Goal: Task Accomplishment & Management: Manage account settings

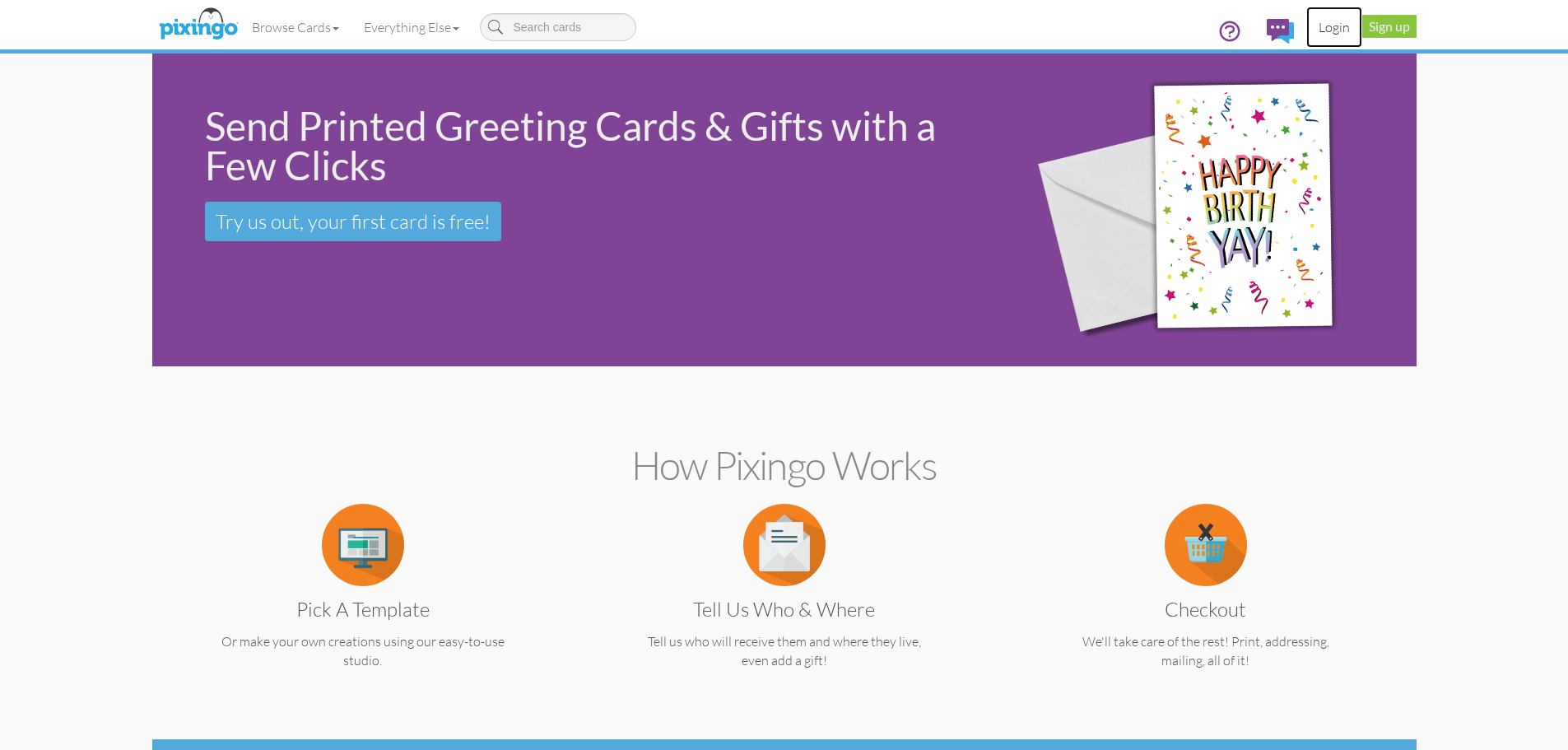
click at [1332, 29] on link "Login" at bounding box center [1334, 27] width 56 height 41
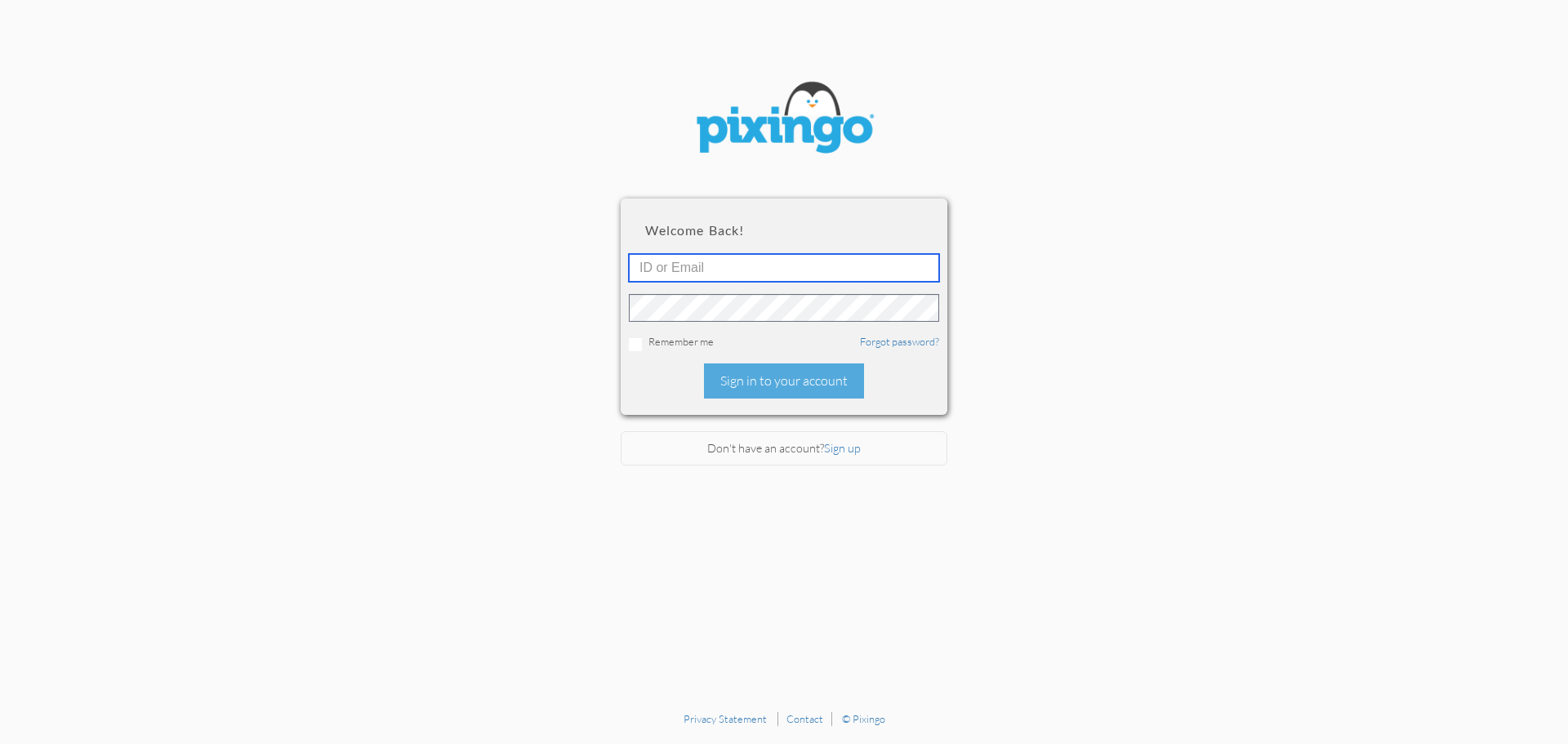
type input "[EMAIL_ADDRESS][DOMAIN_NAME]"
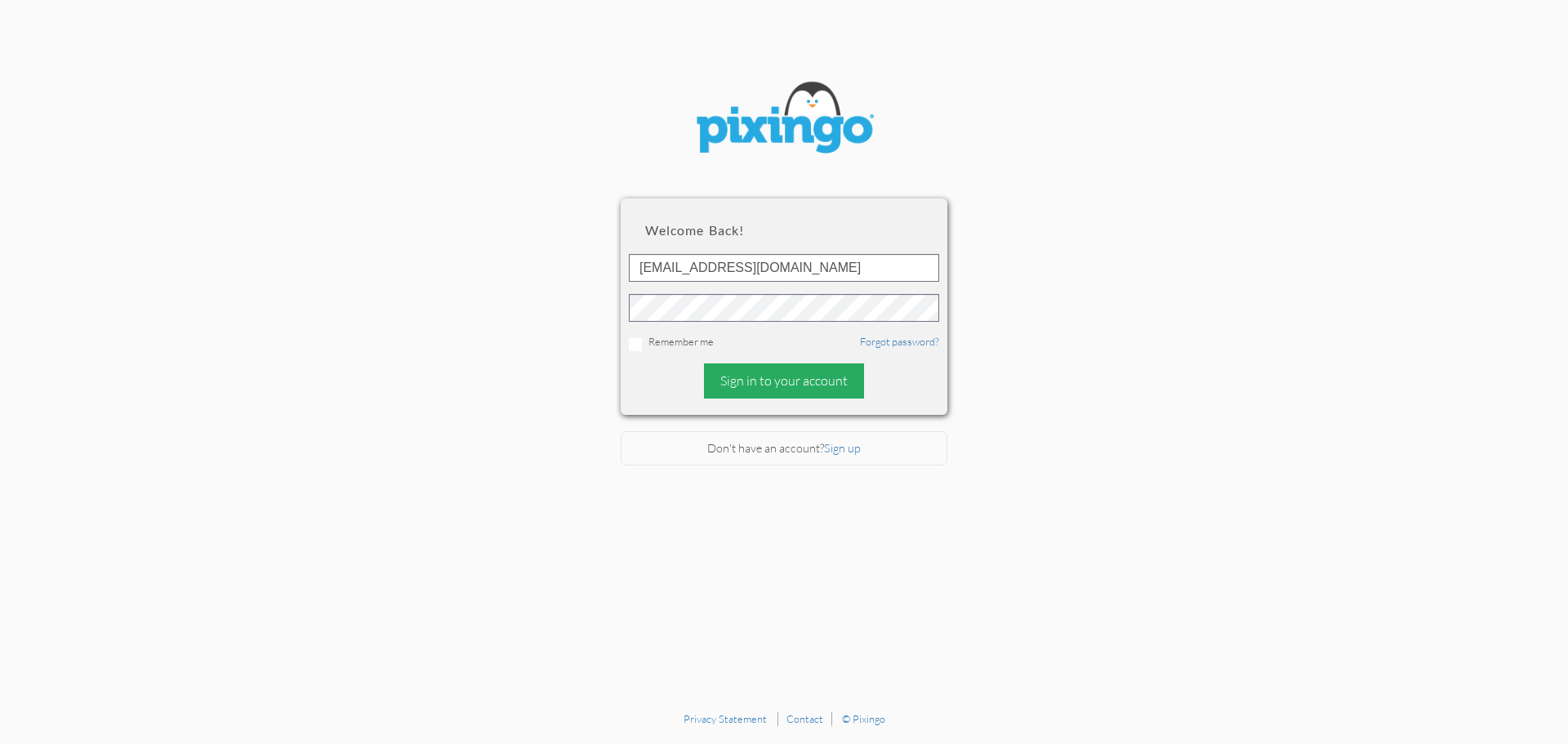
click at [768, 380] on div "Sign in to your account" at bounding box center [783, 380] width 160 height 35
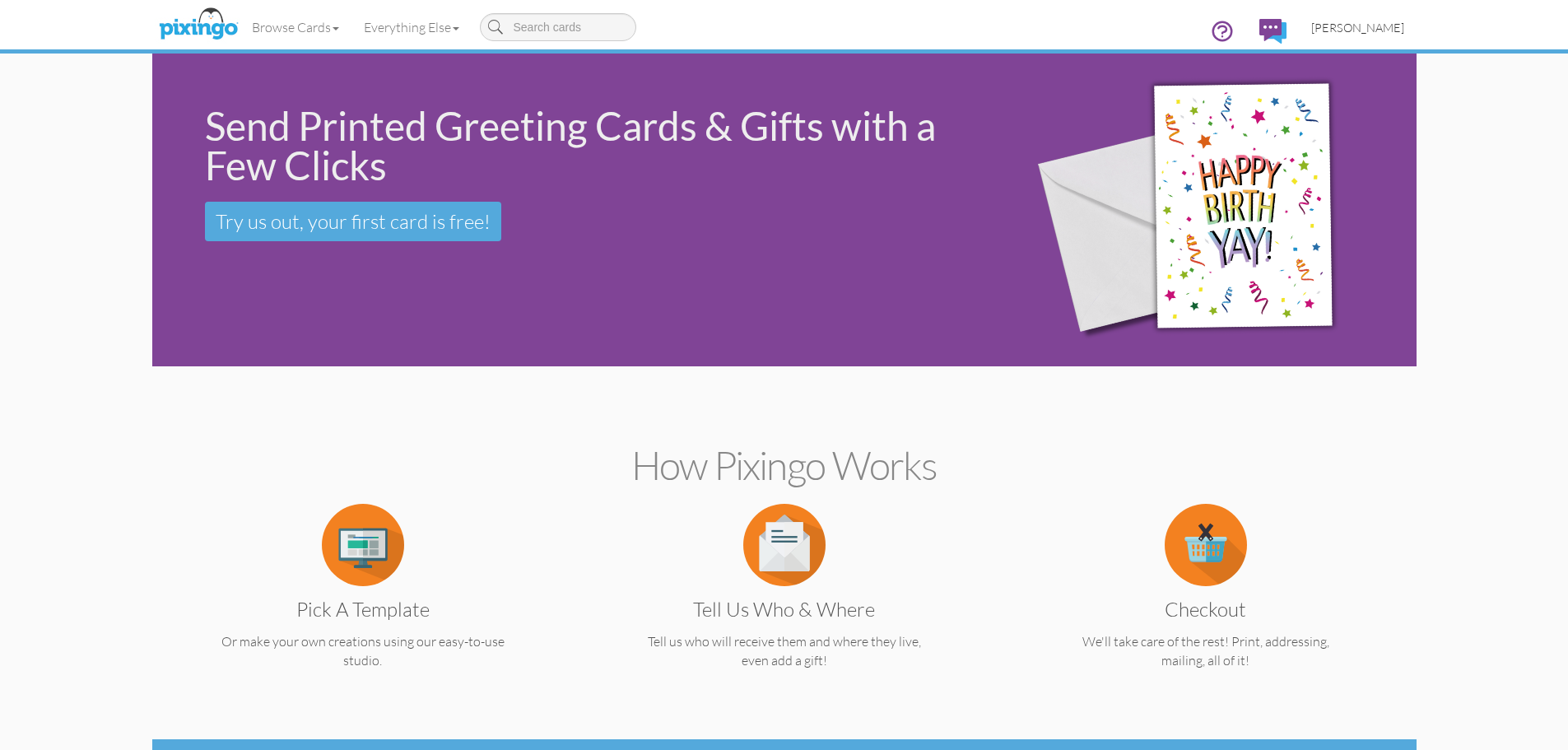
click at [1361, 27] on span "[PERSON_NAME]" at bounding box center [1357, 28] width 93 height 14
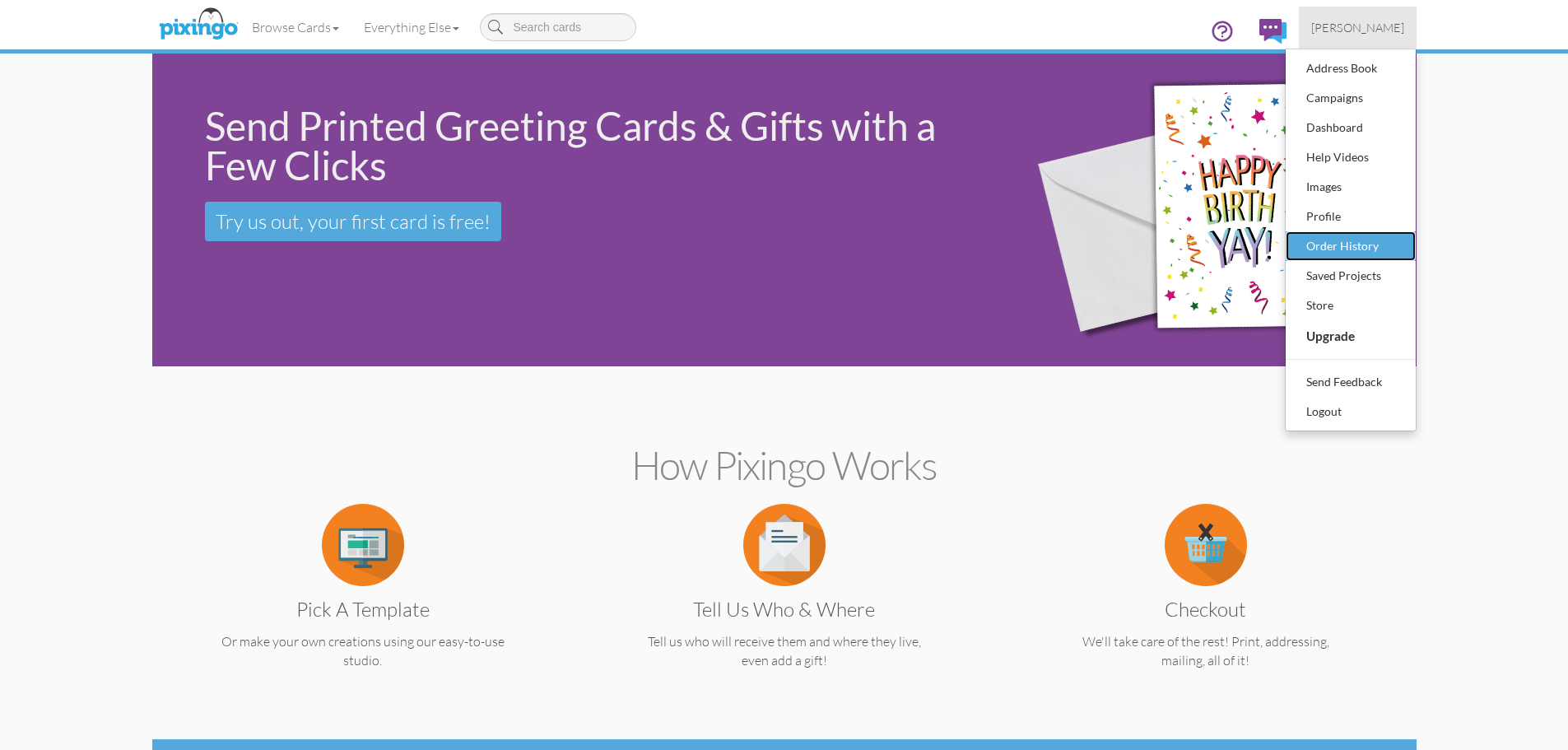
click at [1348, 250] on div "Order History" at bounding box center [1351, 246] width 97 height 25
